Goal: Transaction & Acquisition: Purchase product/service

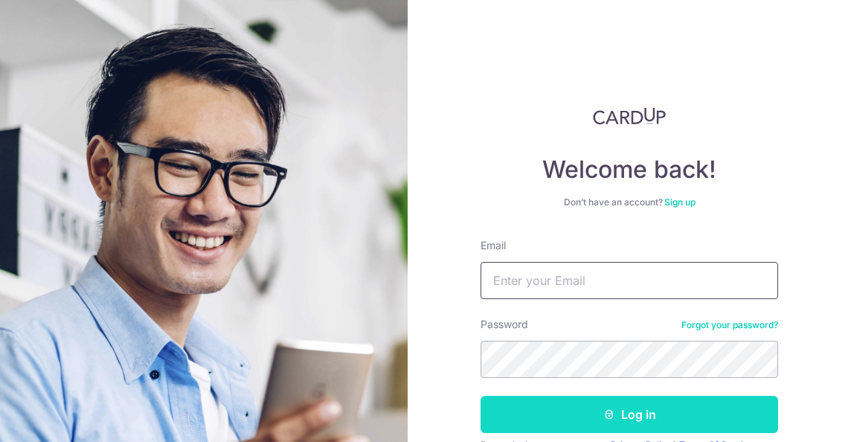
type input "[EMAIL_ADDRESS][DOMAIN_NAME]"
click at [603, 410] on icon "submit" at bounding box center [609, 414] width 12 height 12
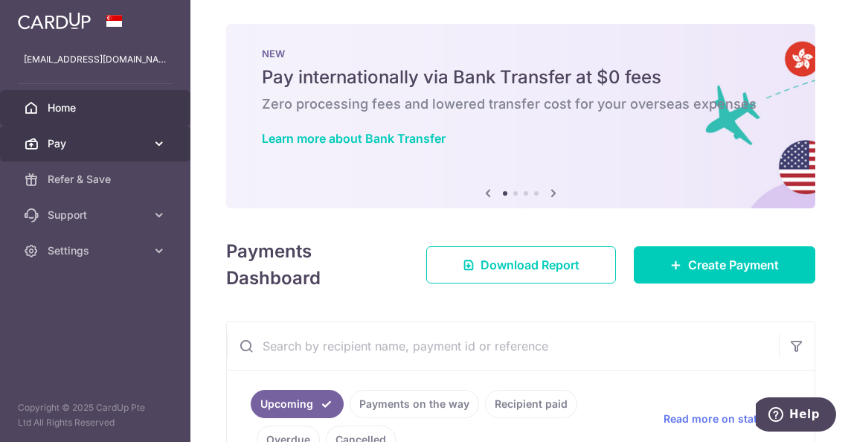
click at [57, 144] on span "Pay" at bounding box center [97, 143] width 98 height 15
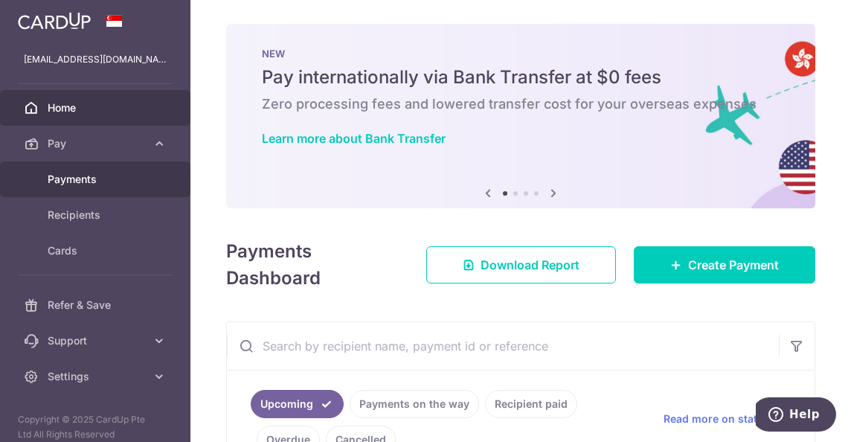
click at [86, 182] on span "Payments" at bounding box center [97, 179] width 98 height 15
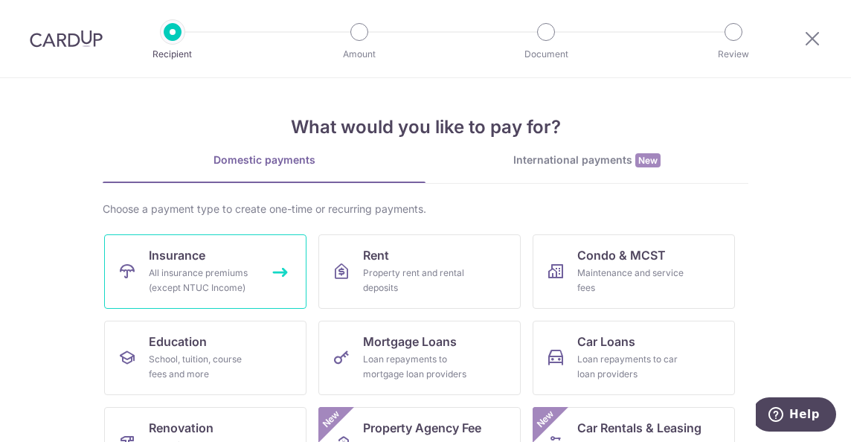
click at [241, 287] on div "All insurance premiums (except NTUC Income)" at bounding box center [202, 280] width 107 height 30
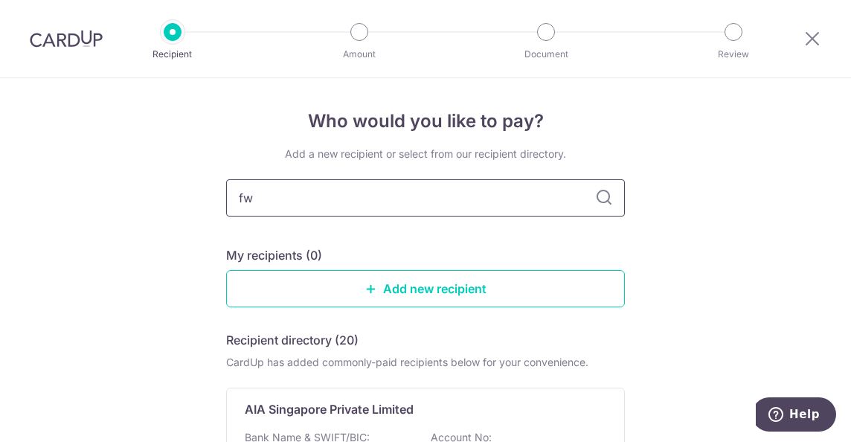
type input "fwd"
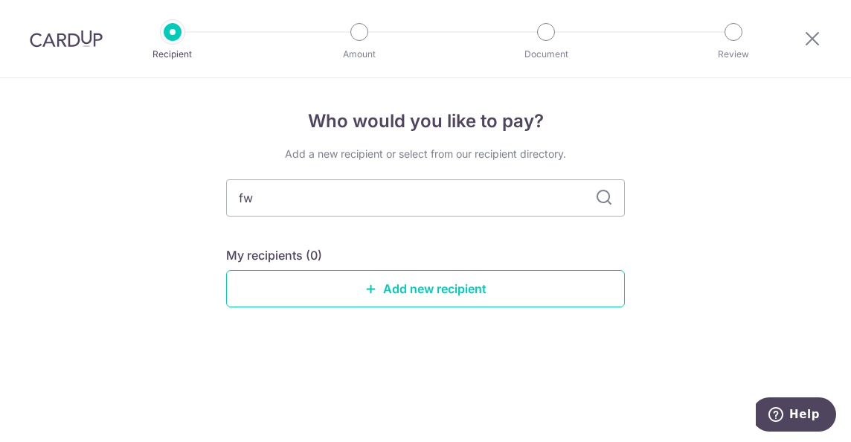
type input "f"
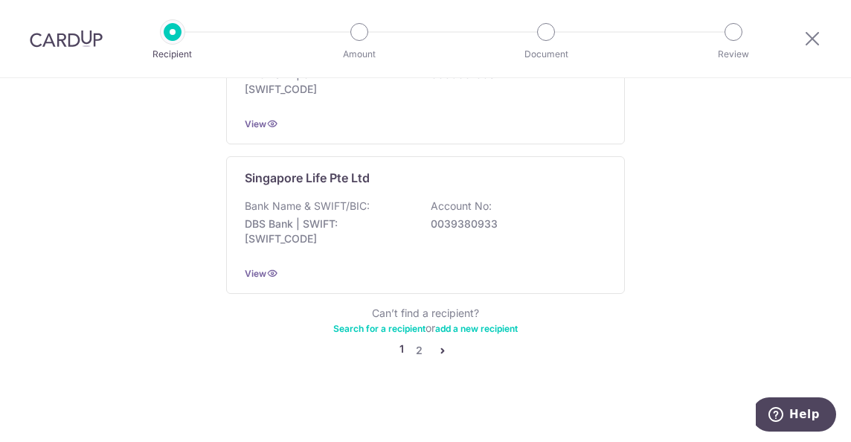
scroll to position [1576, 0]
click at [418, 345] on link "2" at bounding box center [419, 350] width 18 height 18
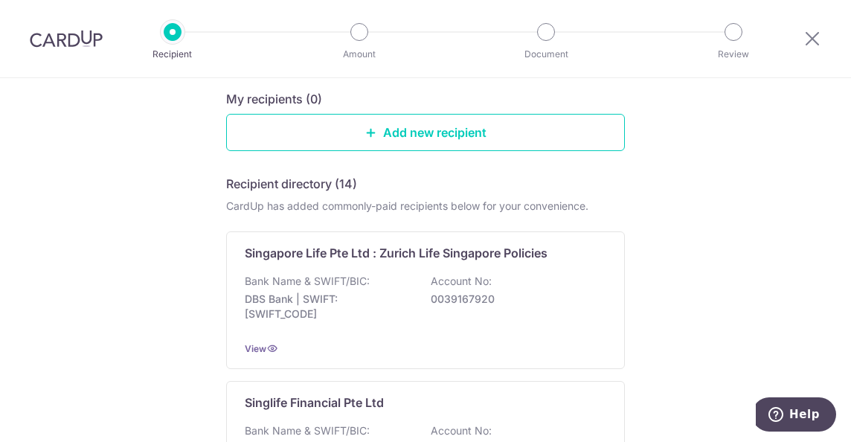
scroll to position [0, 0]
